Goal: Navigation & Orientation: Go to known website

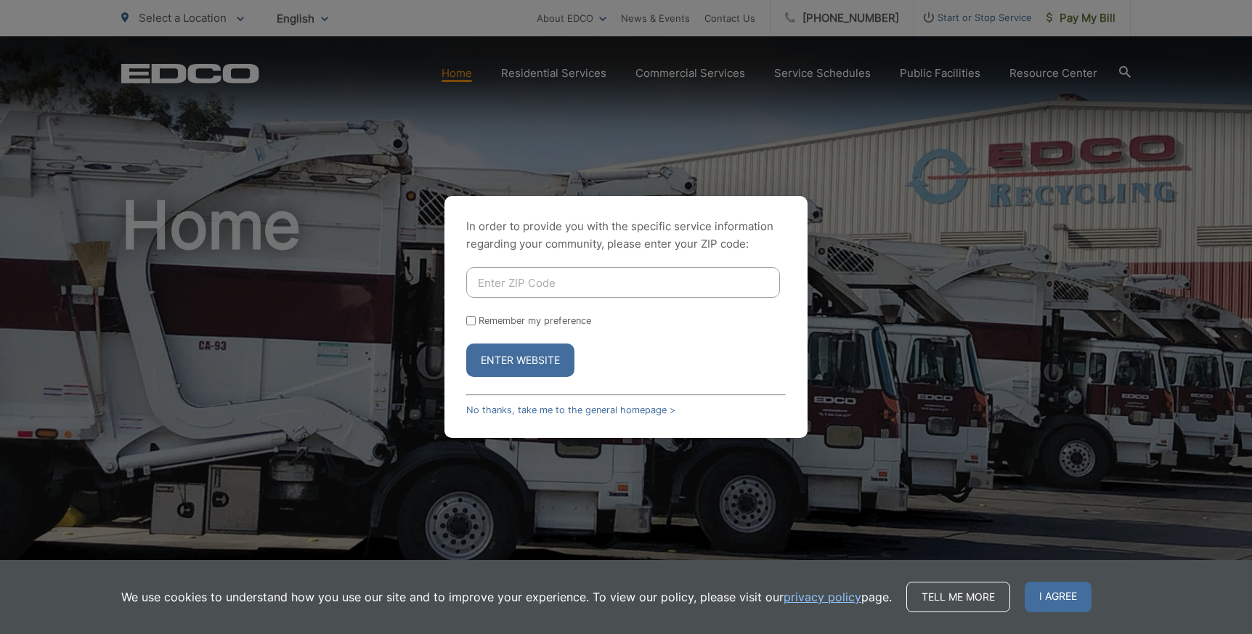
click at [603, 288] on input "Enter ZIP Code" at bounding box center [623, 282] width 314 height 30
type input "92019"
click at [483, 364] on button "Enter Website" at bounding box center [520, 359] width 108 height 33
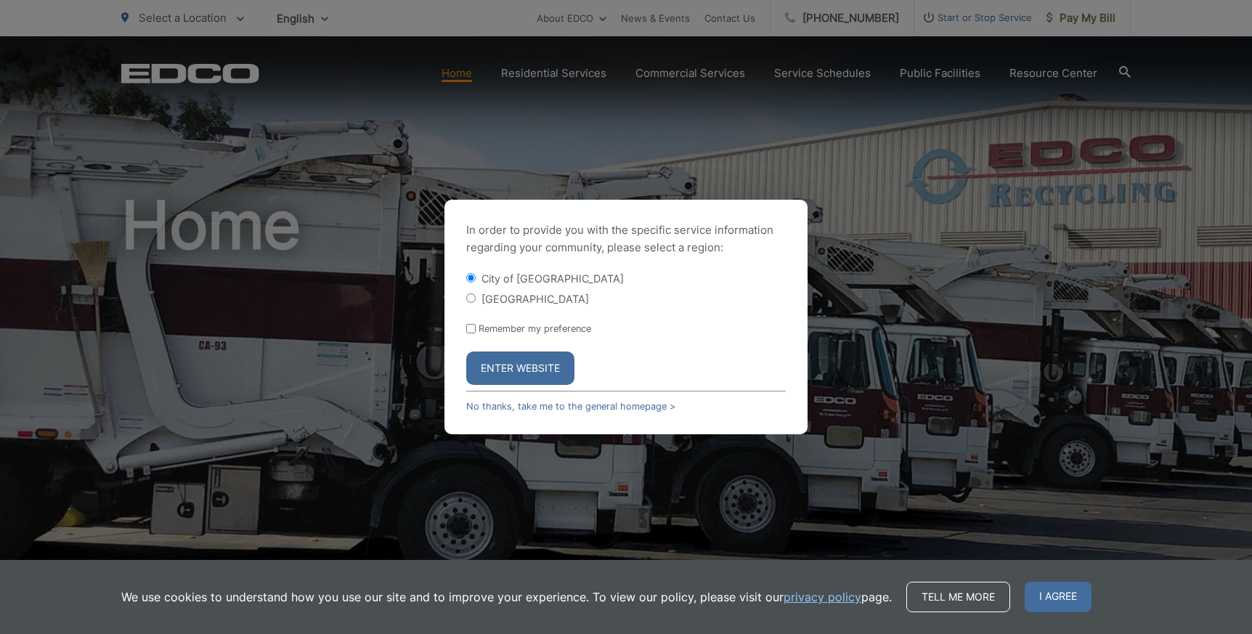
click at [473, 295] on input "[GEOGRAPHIC_DATA]" at bounding box center [470, 297] width 9 height 9
radio input "true"
click at [540, 366] on button "Enter Website" at bounding box center [520, 367] width 108 height 33
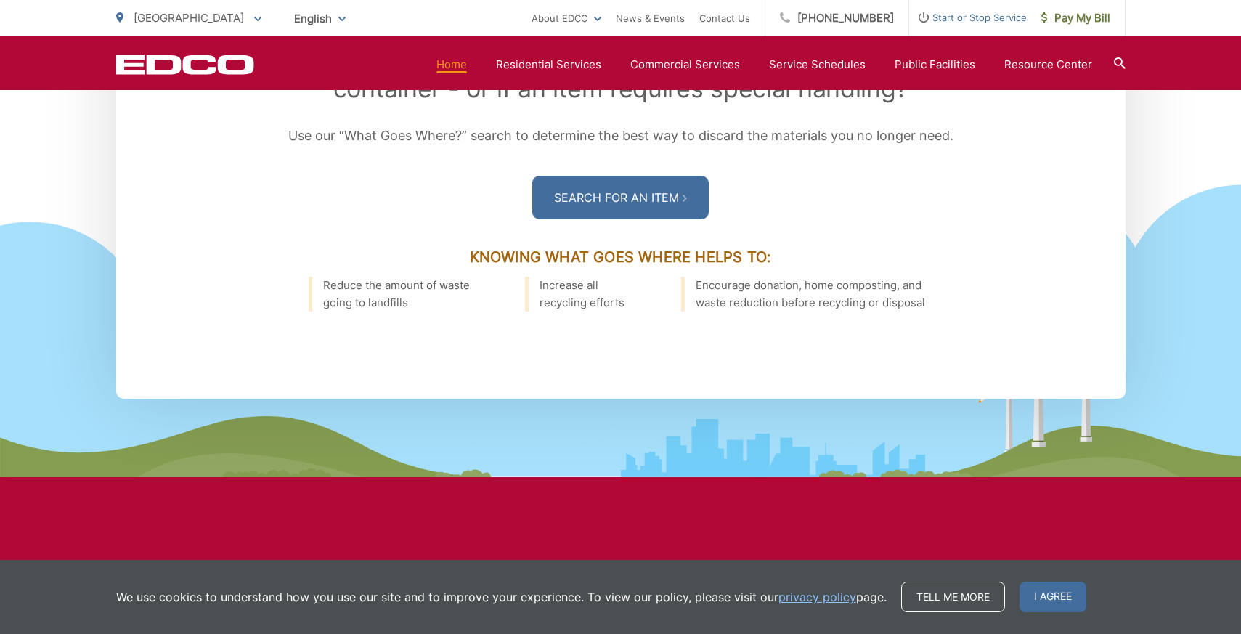
scroll to position [2178, 0]
